Goal: Communication & Community: Participate in discussion

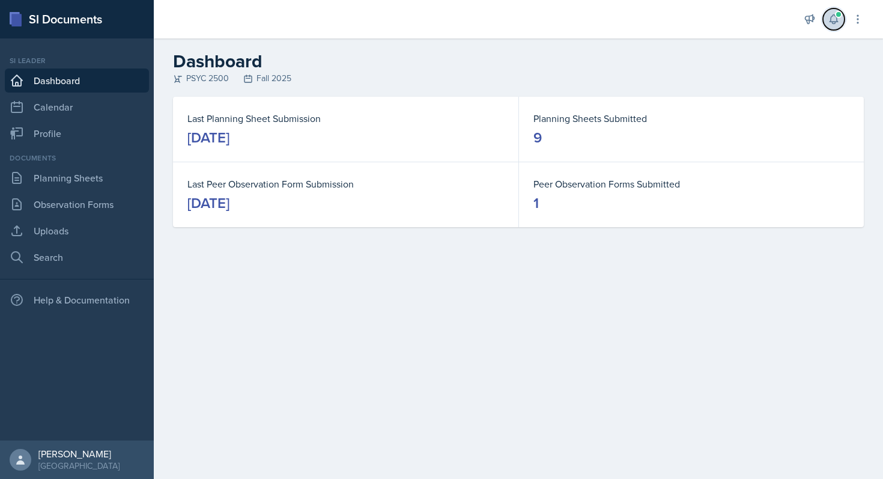
click at [835, 15] on span at bounding box center [838, 14] width 7 height 7
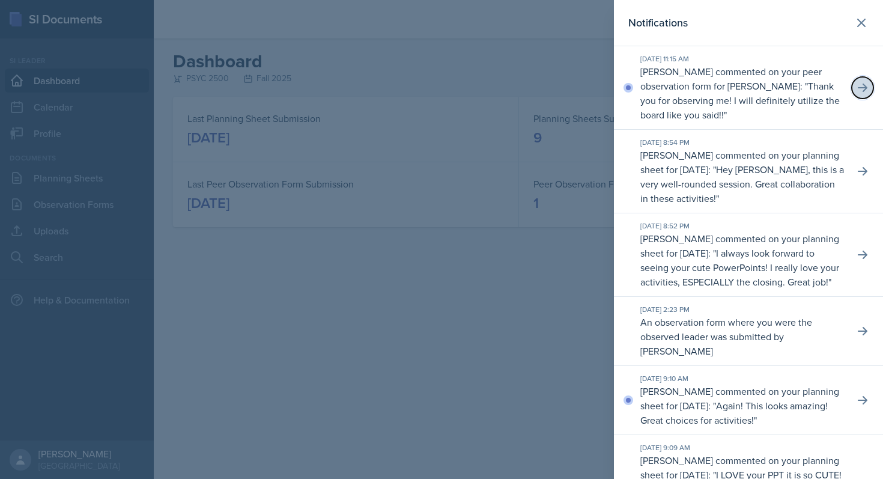
click at [852, 87] on button at bounding box center [863, 88] width 22 height 22
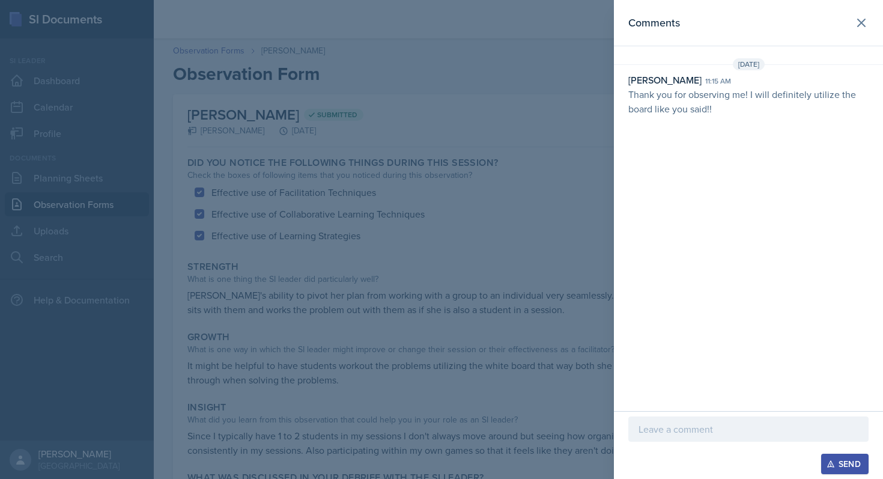
click at [668, 435] on p at bounding box center [748, 429] width 220 height 14
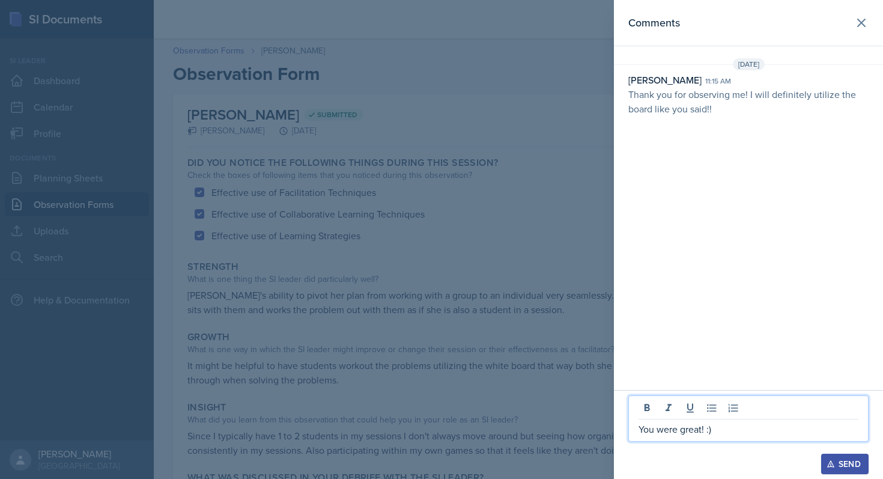
click at [850, 461] on div "Send" at bounding box center [845, 464] width 32 height 10
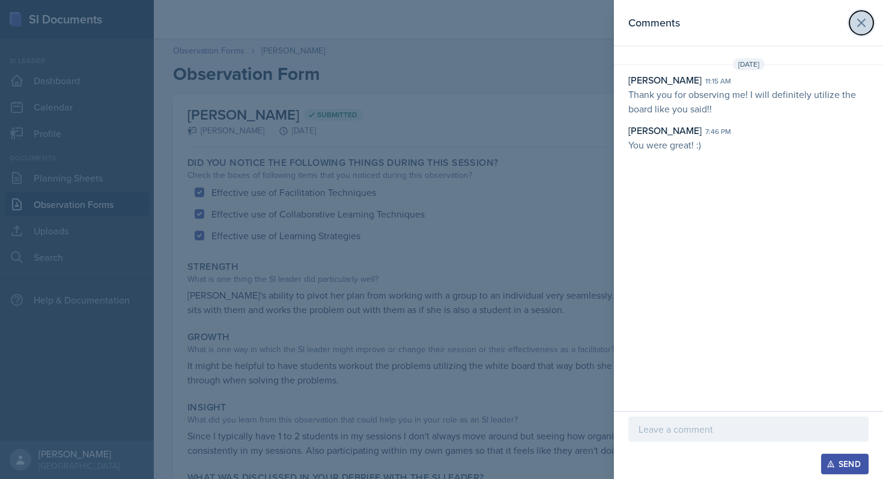
click at [859, 24] on icon at bounding box center [861, 22] width 7 height 7
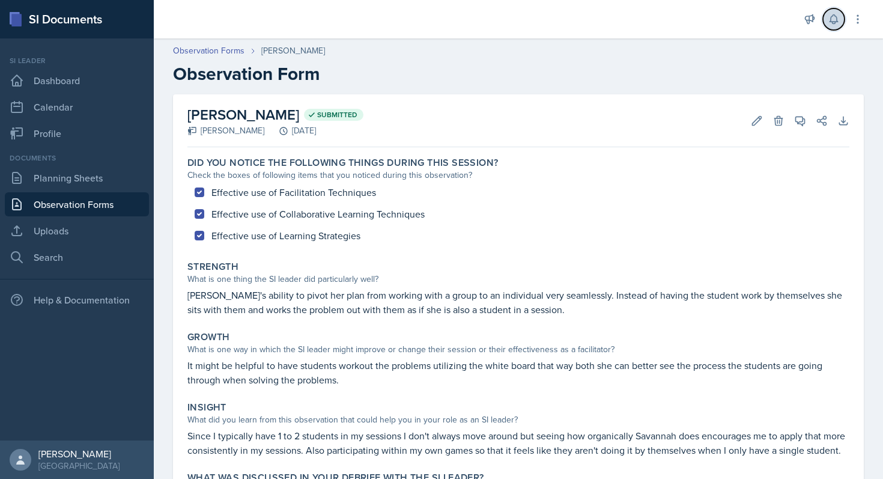
click at [838, 21] on icon at bounding box center [834, 19] width 12 height 12
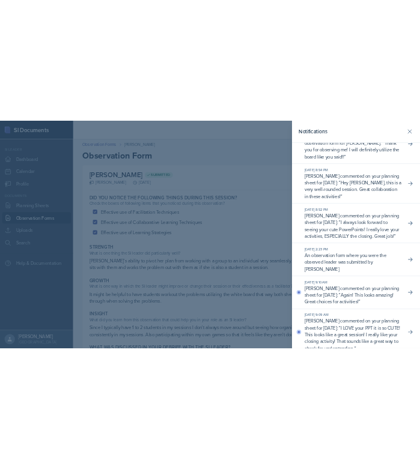
scroll to position [72, 0]
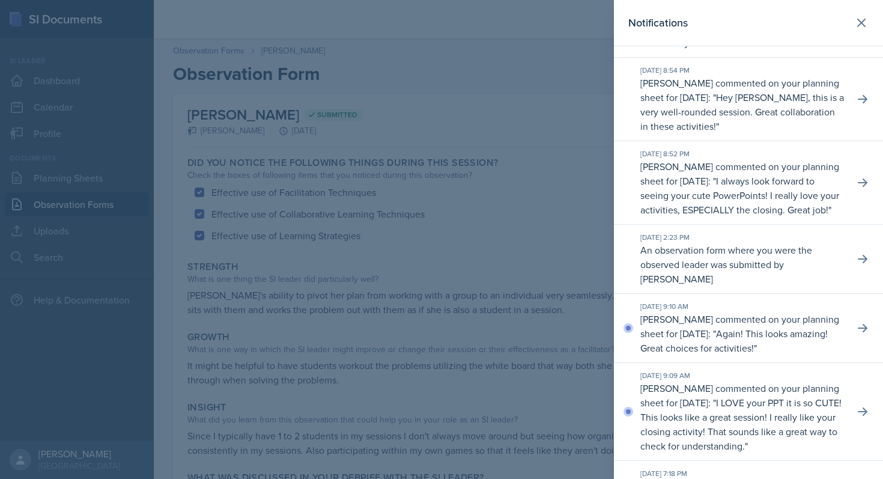
click at [694, 341] on p "[PERSON_NAME] commented on your planning sheet for [DATE]: " Again! This looks …" at bounding box center [742, 333] width 204 height 43
click at [852, 339] on button at bounding box center [863, 328] width 22 height 22
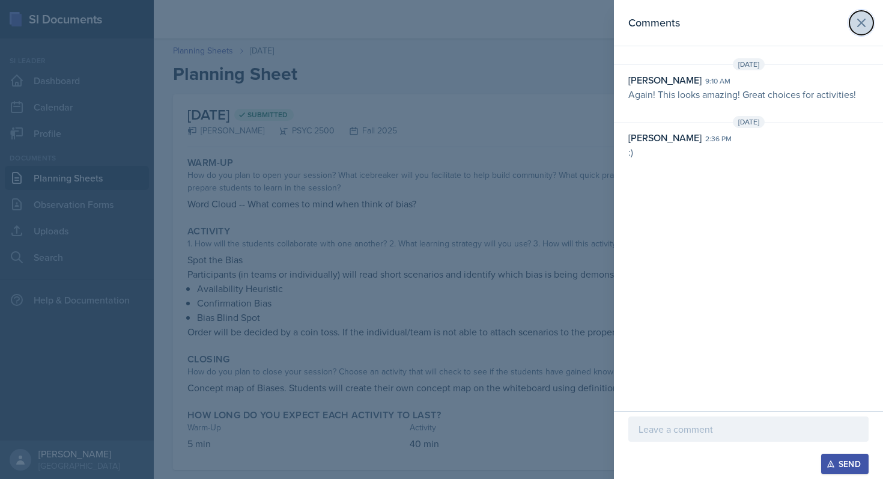
click at [862, 25] on icon at bounding box center [861, 23] width 14 height 14
